Goal: Navigation & Orientation: Find specific page/section

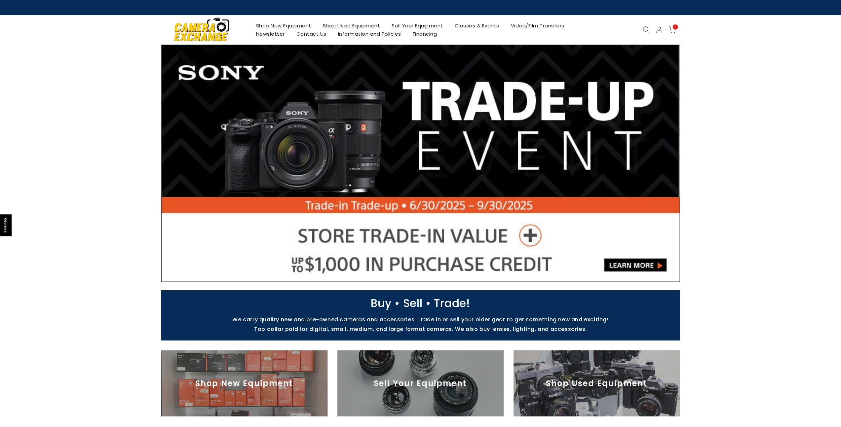
click at [349, 27] on link "Shop Used Equipment" at bounding box center [351, 25] width 69 height 8
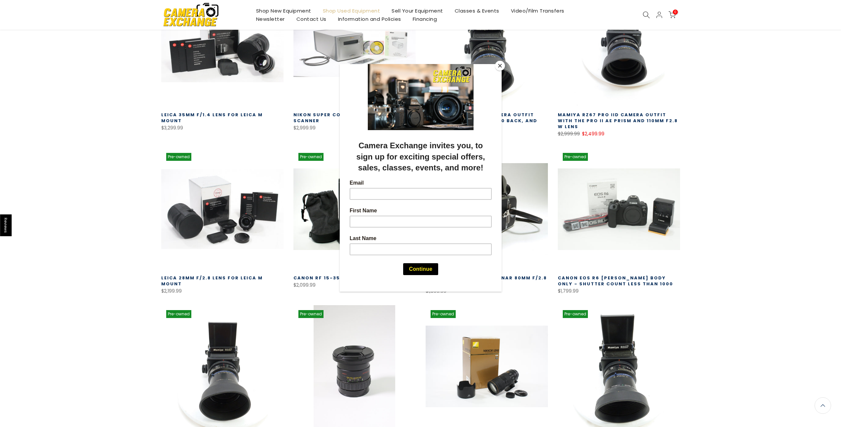
scroll to position [165, 0]
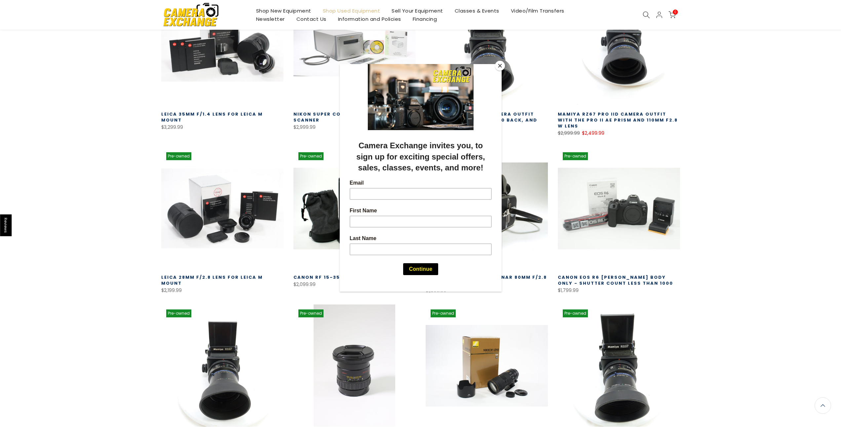
click at [499, 64] on button "Close" at bounding box center [500, 66] width 10 height 10
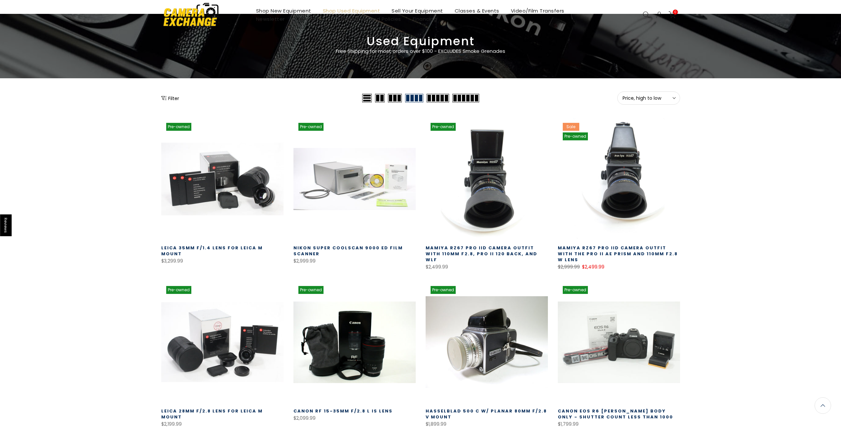
scroll to position [0, 0]
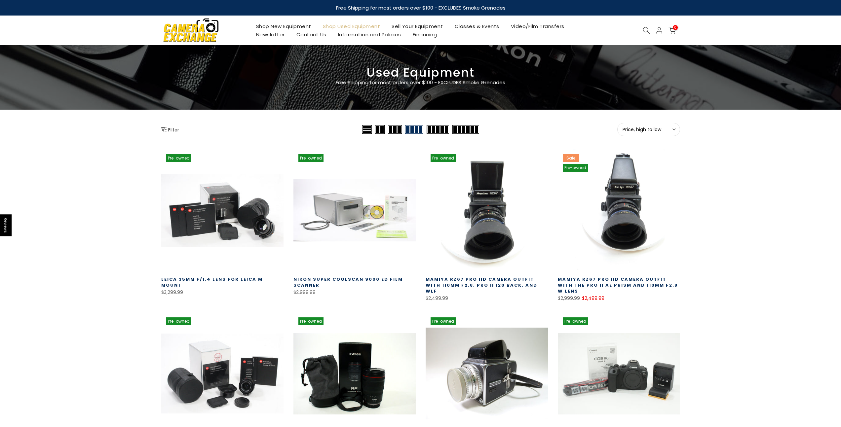
click at [167, 126] on div "Filter" at bounding box center [260, 129] width 199 height 13
click at [177, 131] on button "Filter" at bounding box center [170, 129] width 18 height 7
